Goal: Go to known website: Go to known website

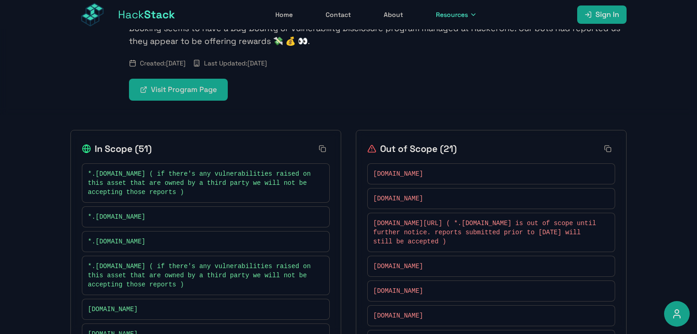
scroll to position [96, 0]
drag, startPoint x: 94, startPoint y: 217, endPoint x: 189, endPoint y: 217, distance: 95.1
click at [189, 217] on div "*.[DOMAIN_NAME]" at bounding box center [206, 217] width 236 height 9
copy span "fareharbor.com"
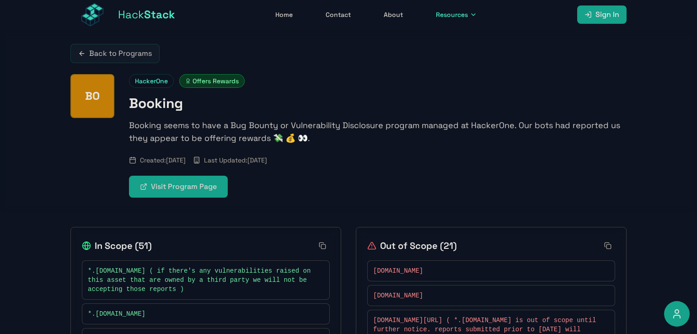
scroll to position [29, 0]
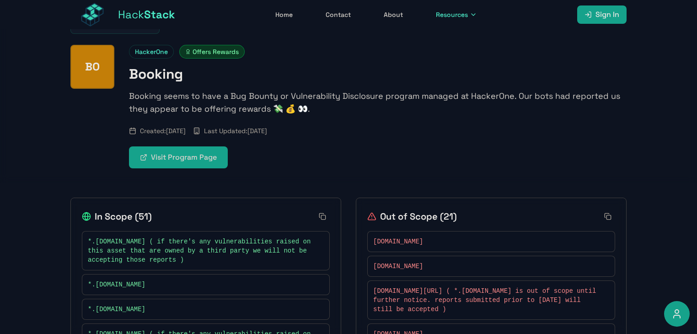
click at [178, 165] on link "Visit Program Page" at bounding box center [178, 157] width 99 height 22
